Goal: Book appointment/travel/reservation

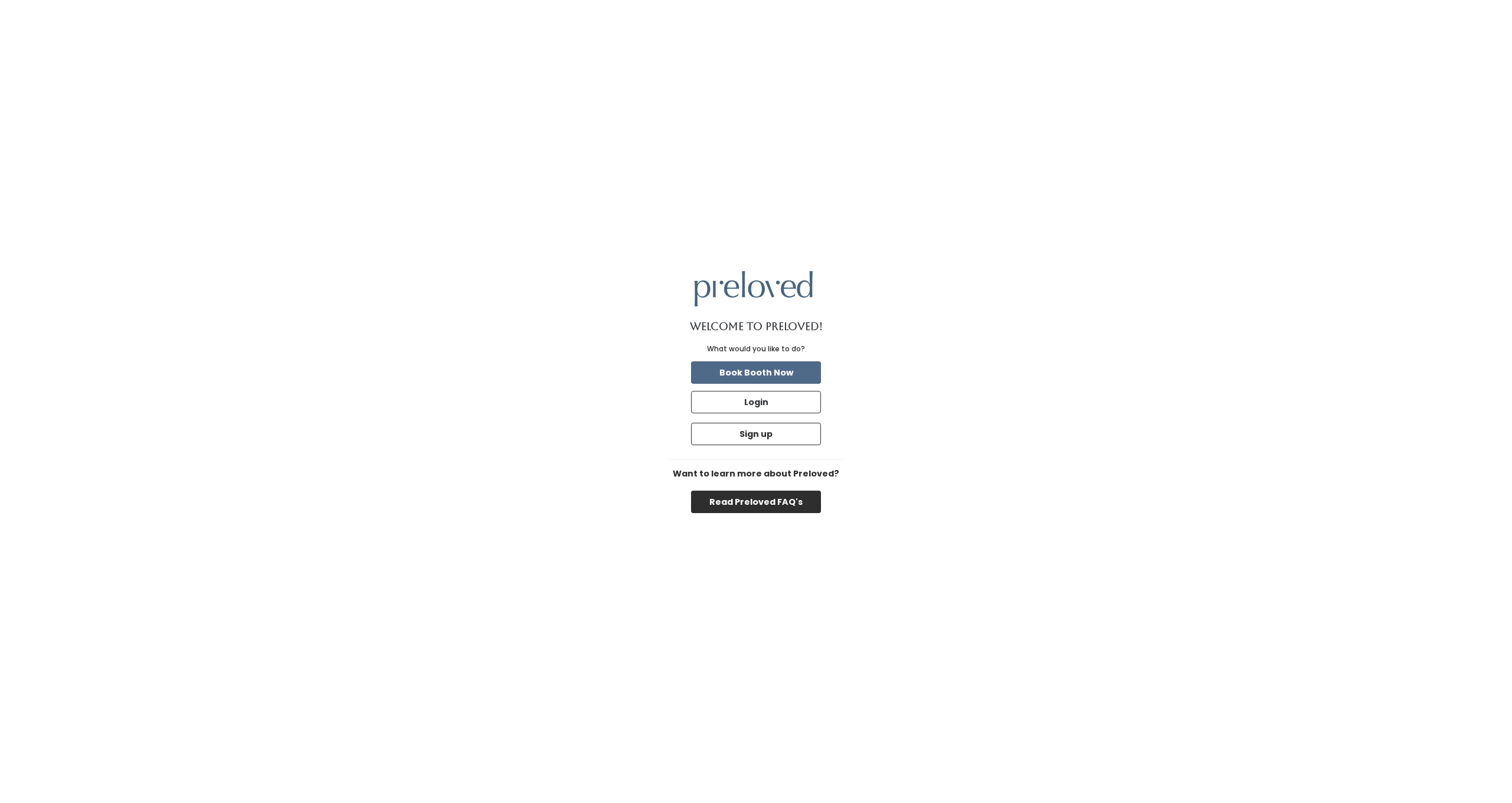
click at [752, 494] on button "Read Preloved FAQ's" at bounding box center [756, 502] width 130 height 23
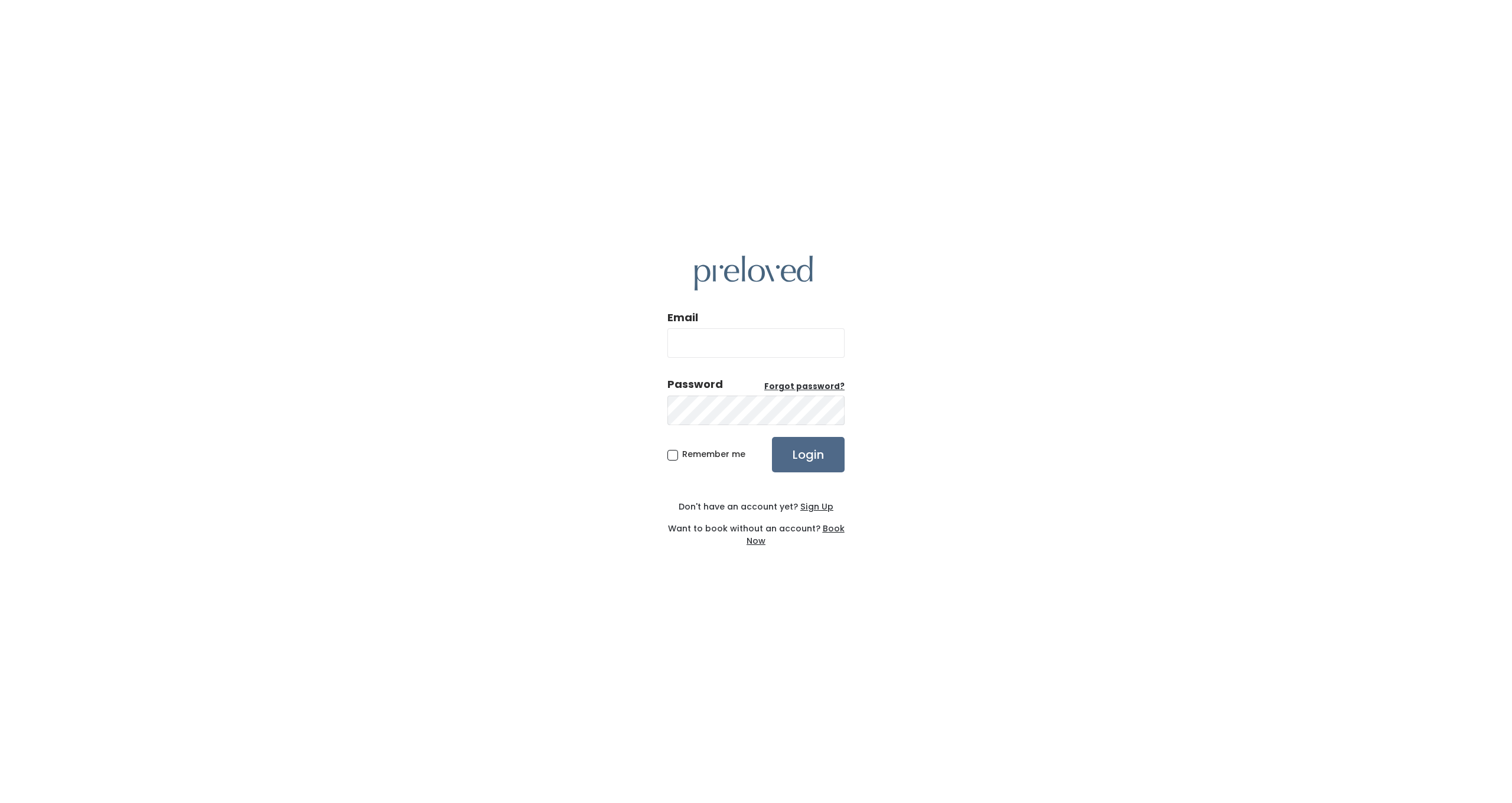
click at [815, 510] on u "Sign Up" at bounding box center [817, 507] width 33 height 12
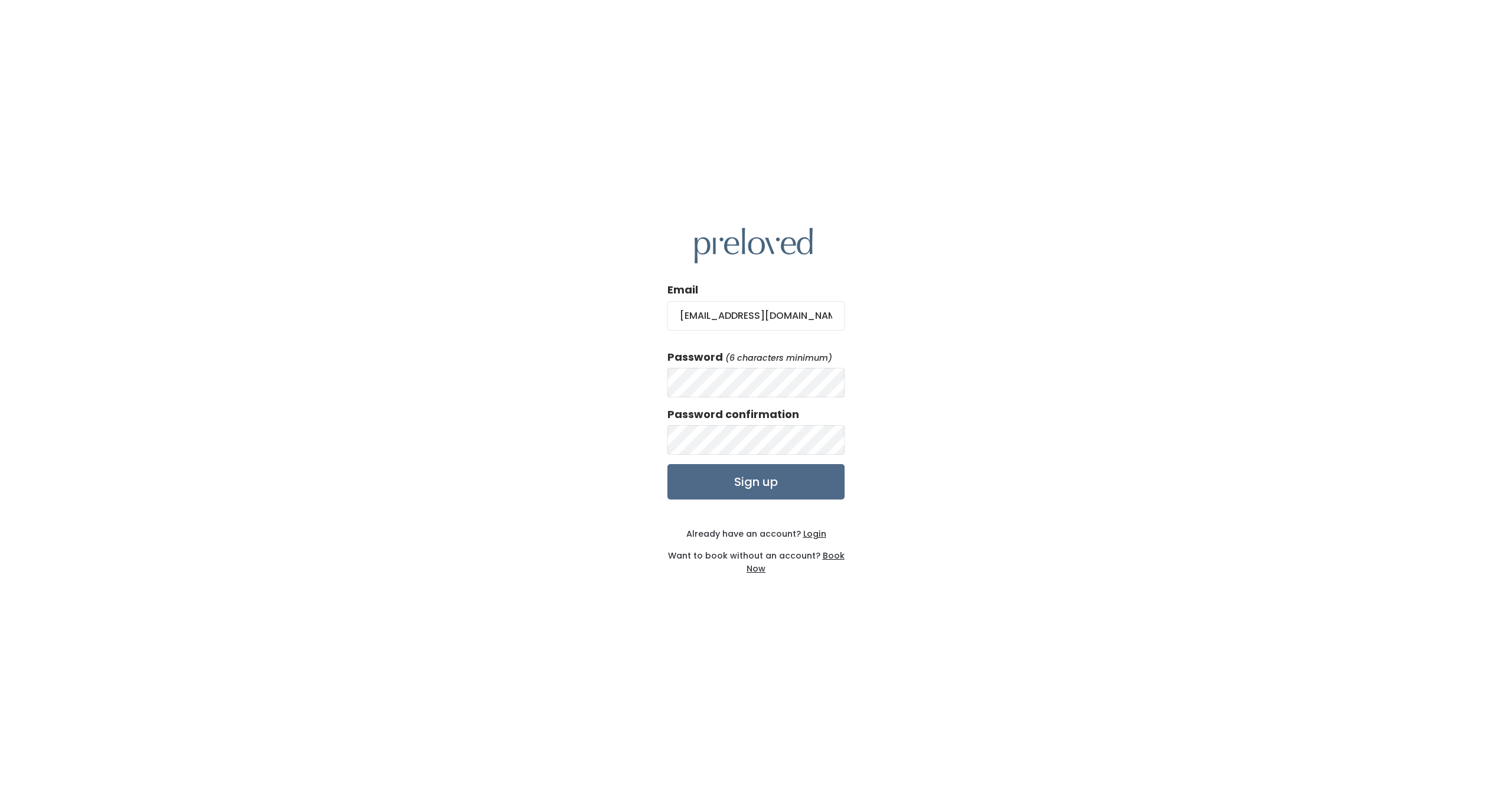
type input "loricwhite93@gmail.com"
click at [888, 351] on div "Email loricwhite93@gmail.com Password (6 characters minimum) Password confirmat…" at bounding box center [756, 402] width 1512 height 803
click at [755, 481] on input "Sign up" at bounding box center [756, 482] width 178 height 35
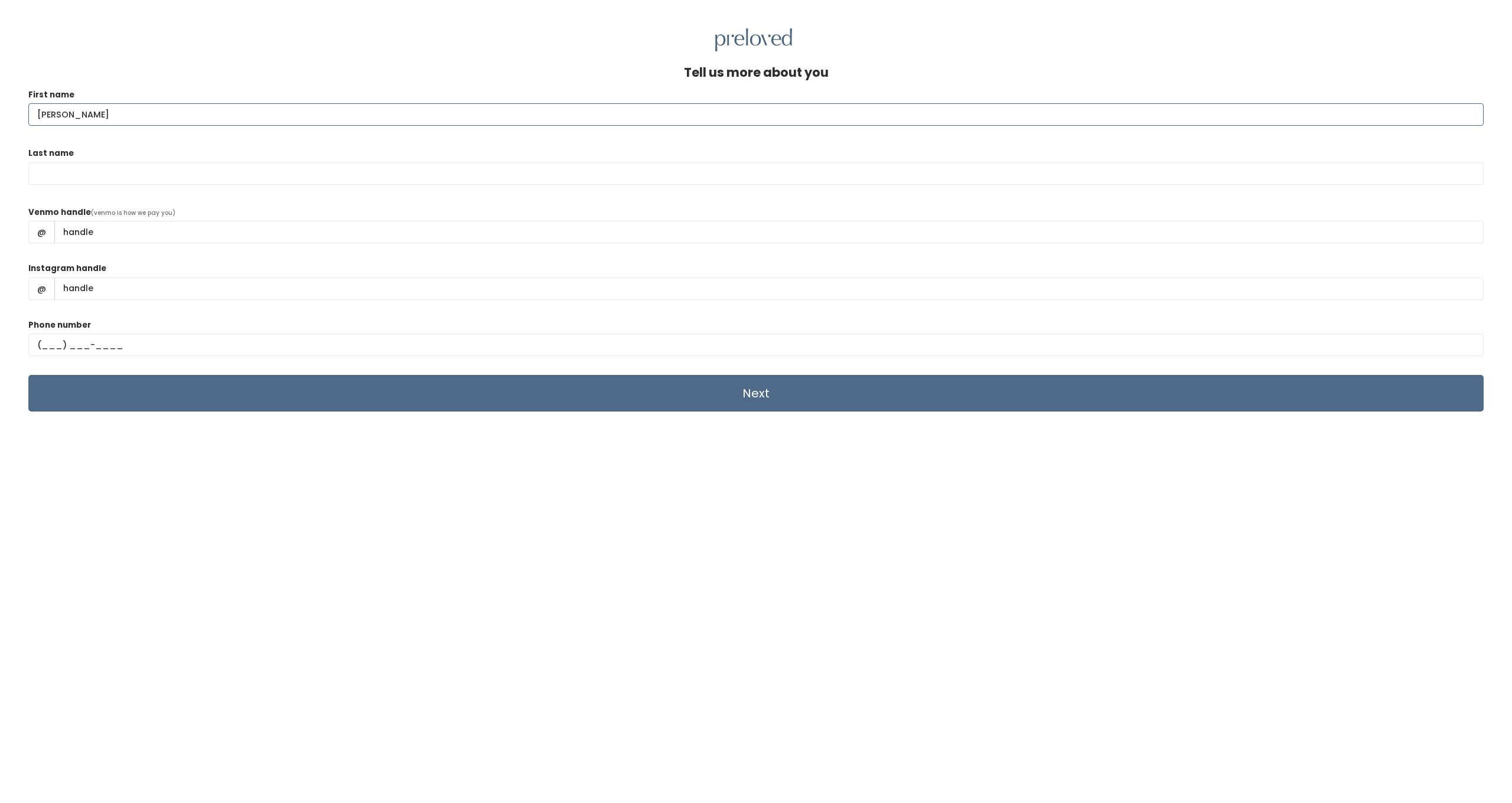
type input "Lori"
type input "White"
type input "Lori-White-288"
click at [228, 291] on input "Instagram handle" at bounding box center [769, 289] width 1430 height 23
type input "loriwellswhite"
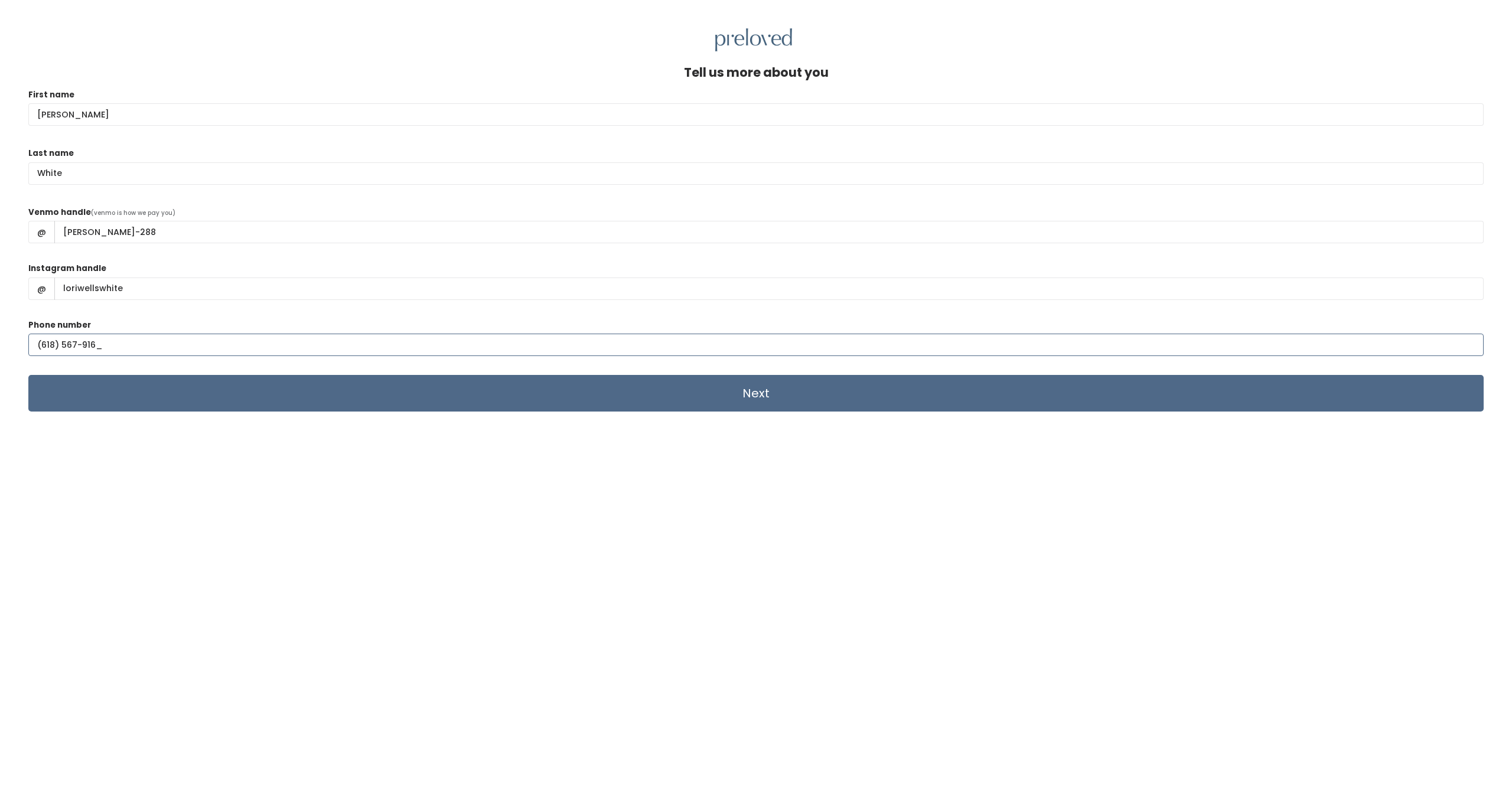
type input "(618) 567-9162"
click at [791, 547] on div "Tell us more about you First name Lori Last name White Venmo handle (venmo is h…" at bounding box center [756, 460] width 1455 height 789
click at [763, 396] on input "Next" at bounding box center [756, 393] width 1455 height 36
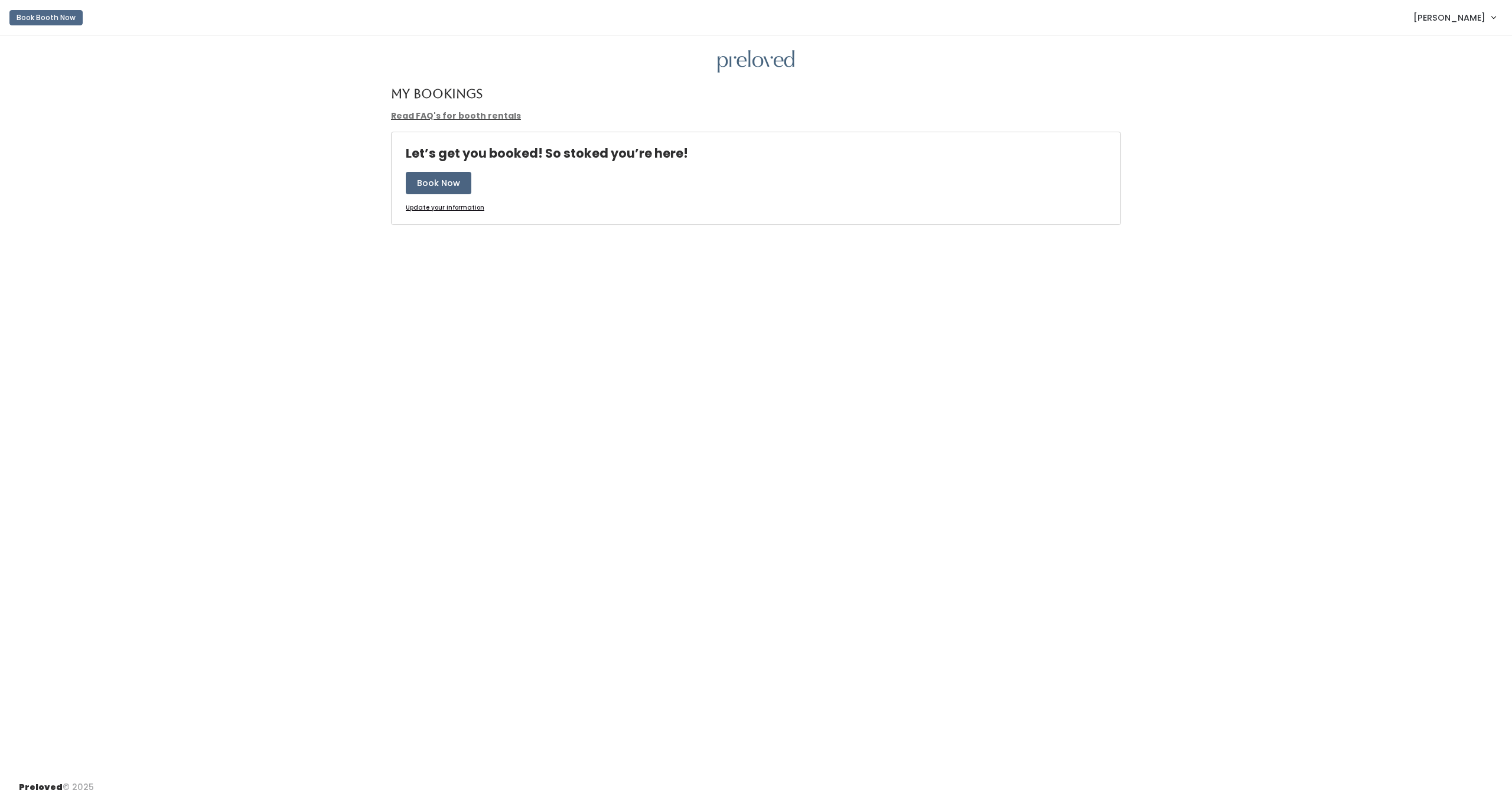
click at [441, 184] on button "Book Now" at bounding box center [439, 183] width 65 height 23
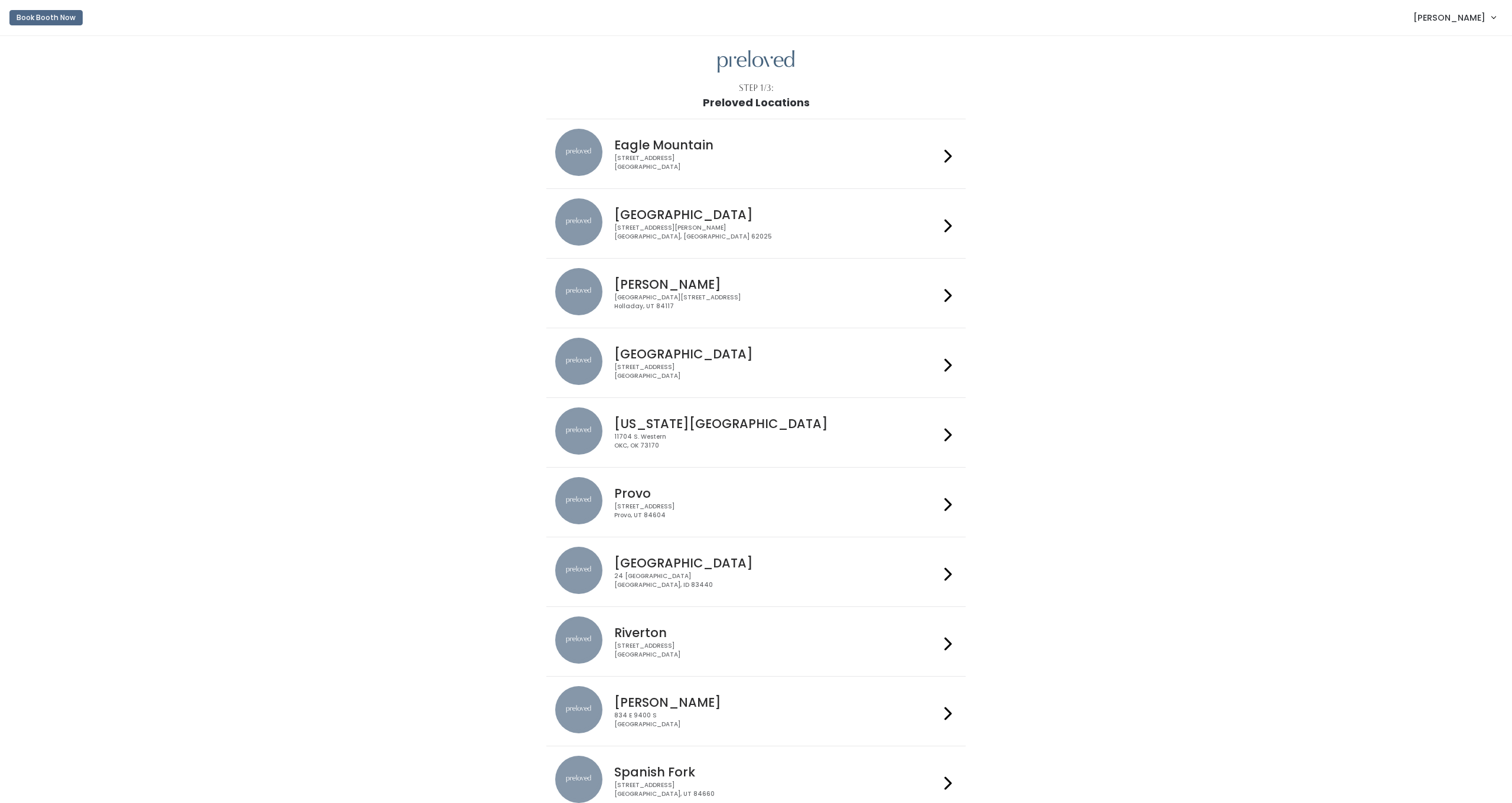
click at [809, 237] on div "1500 Troy Road, Unit A‑B Edwardsville, IL 62025" at bounding box center [777, 232] width 325 height 17
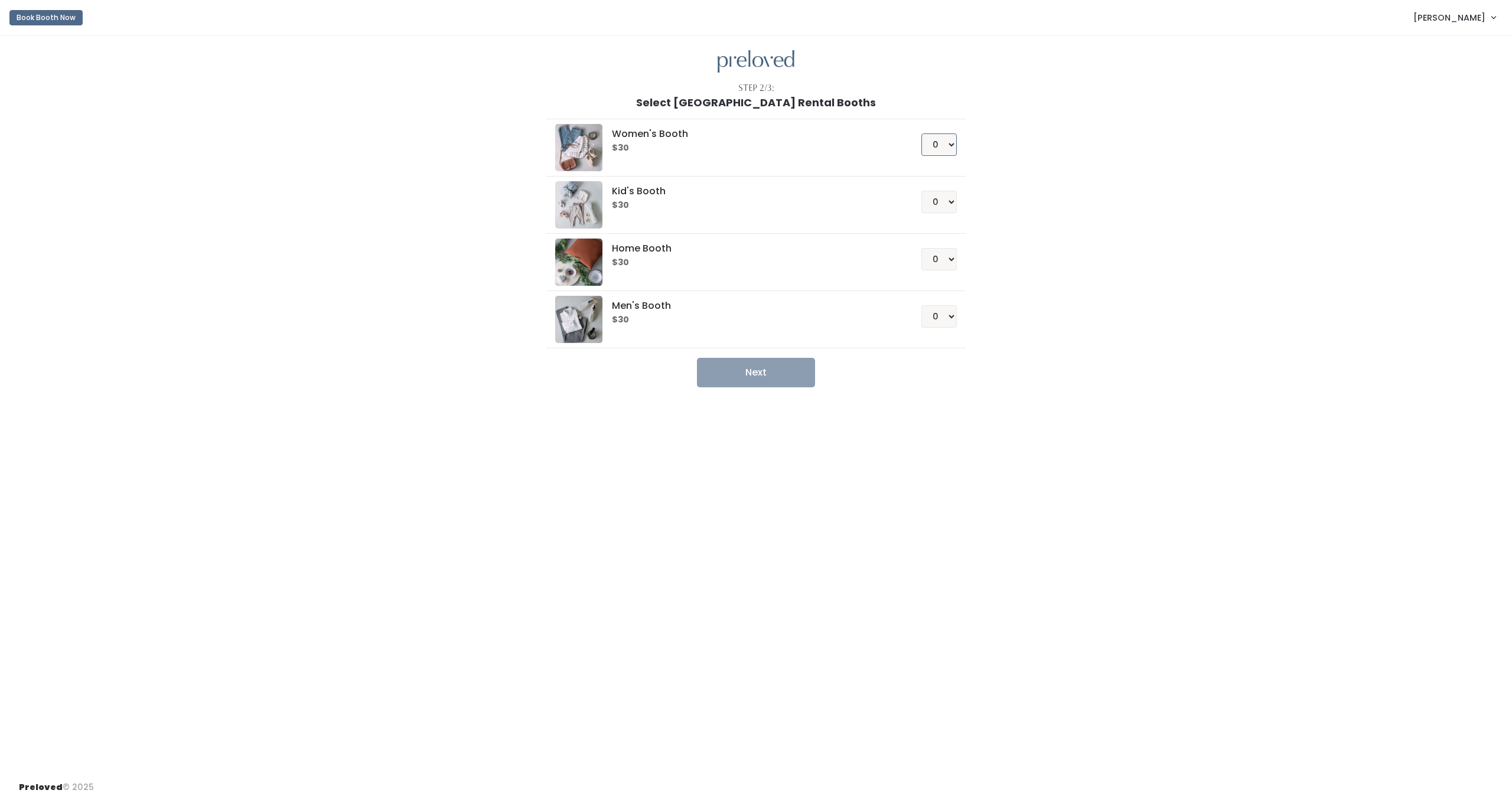
select select "1"
click at [753, 374] on button "Next" at bounding box center [756, 373] width 118 height 30
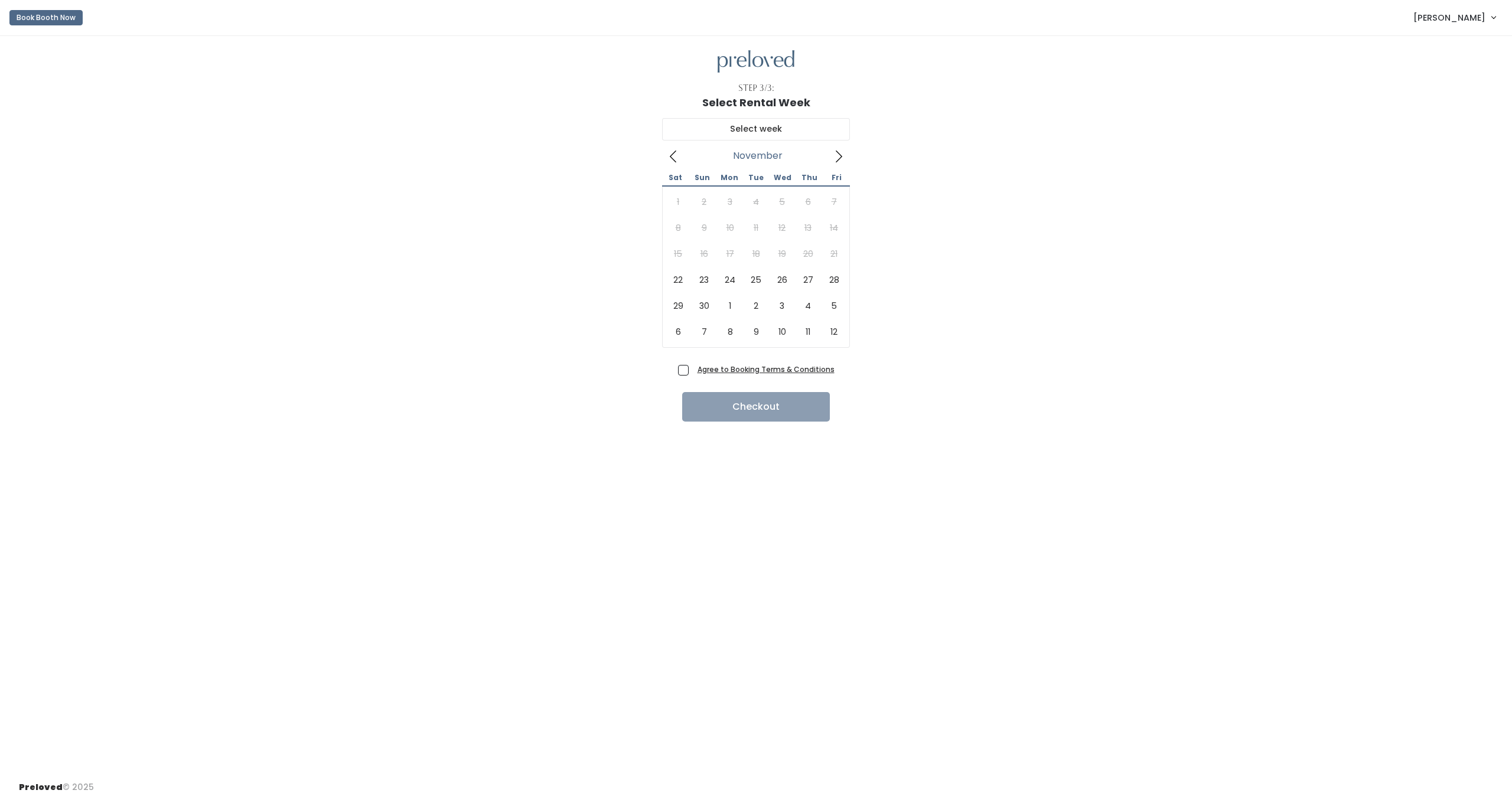
click at [838, 157] on icon at bounding box center [838, 156] width 13 height 13
